Goal: Task Accomplishment & Management: Use online tool/utility

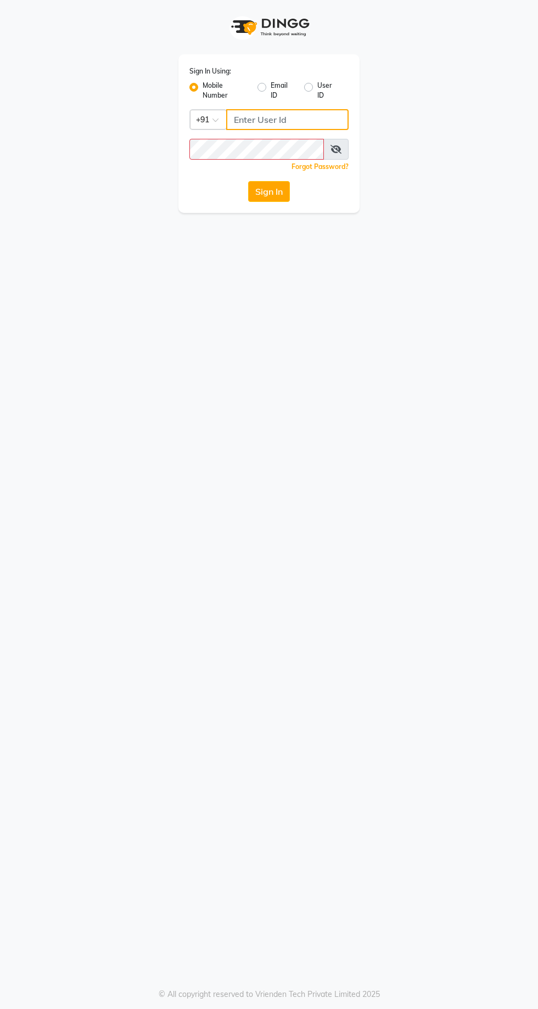
type input "9869078914"
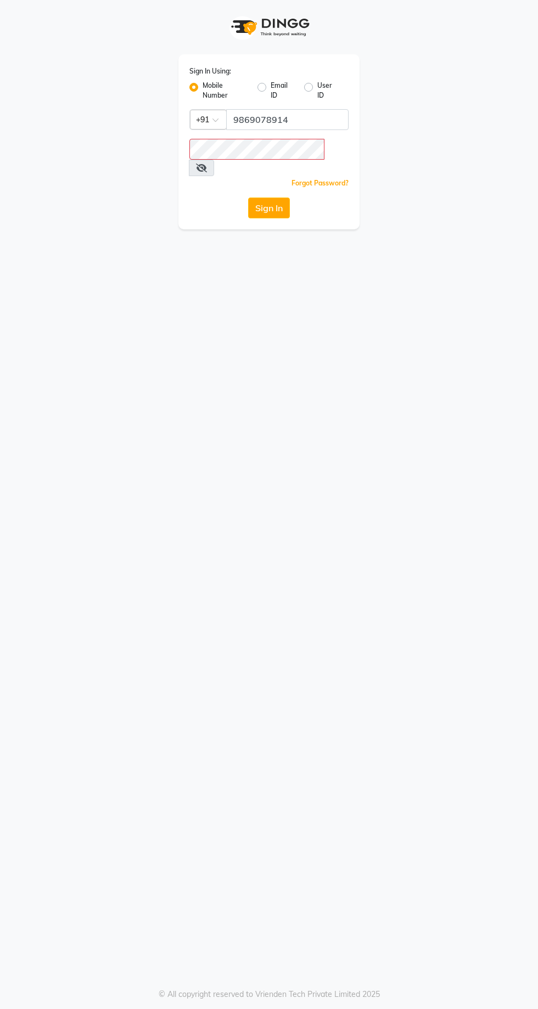
click at [248, 198] on button "Sign In" at bounding box center [269, 208] width 42 height 21
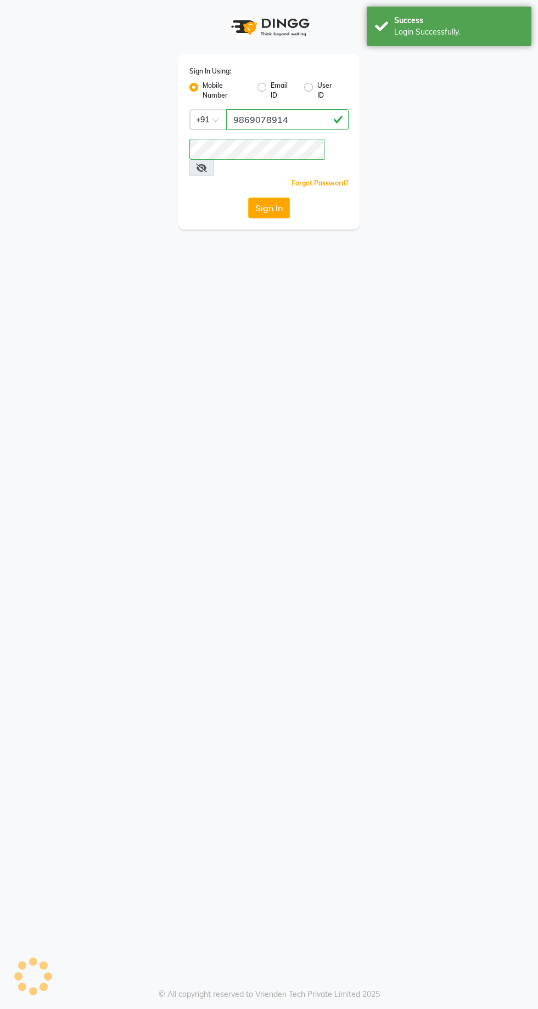
select select "service"
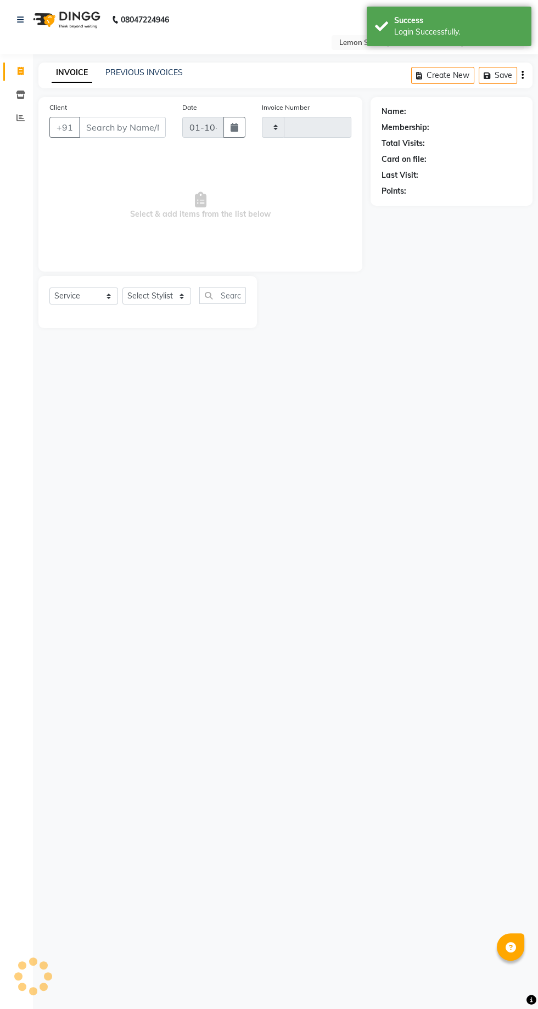
type input "2449"
select select "8053"
click at [20, 118] on icon at bounding box center [20, 118] width 8 height 8
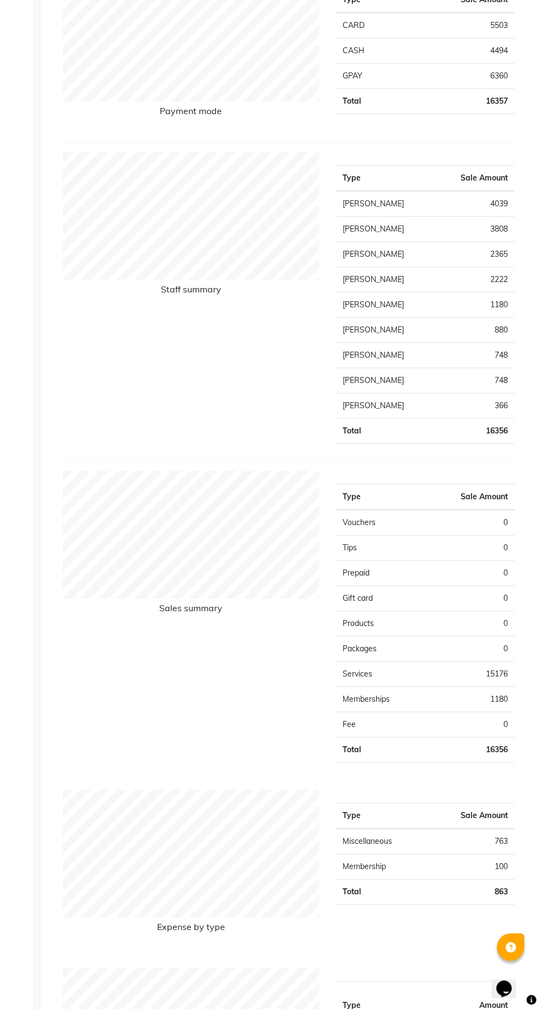
scroll to position [229, 0]
